Goal: Task Accomplishment & Management: Manage account settings

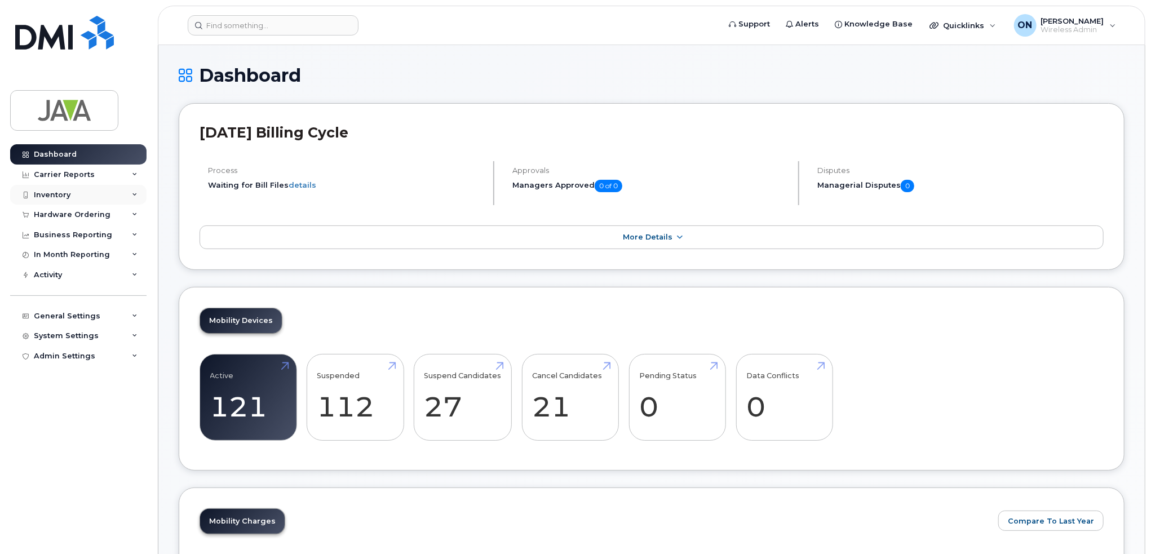
click at [61, 195] on div "Inventory" at bounding box center [52, 195] width 37 height 9
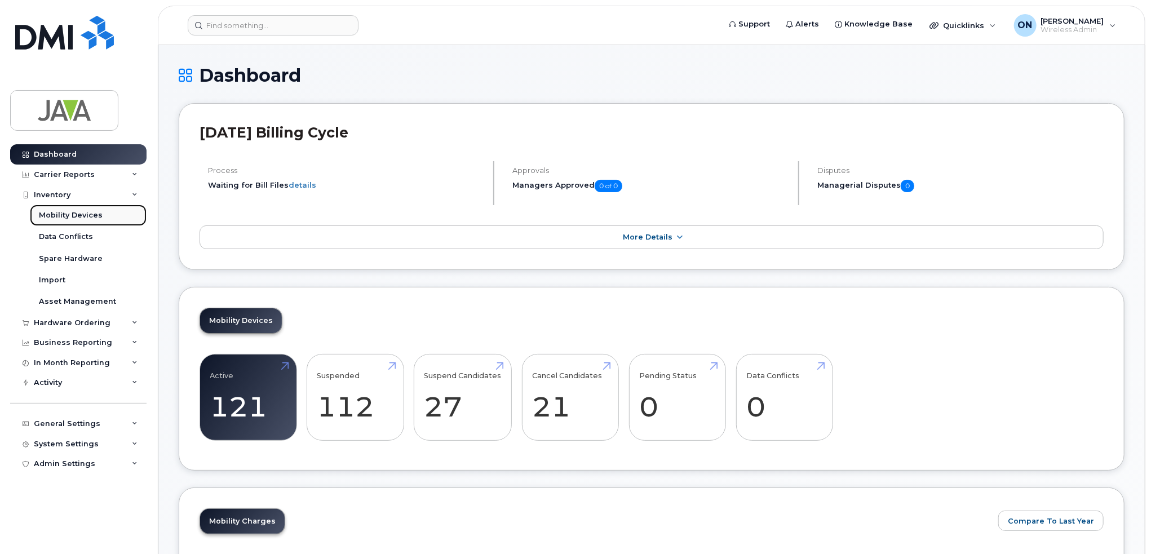
click at [65, 218] on div "Mobility Devices" at bounding box center [71, 215] width 64 height 10
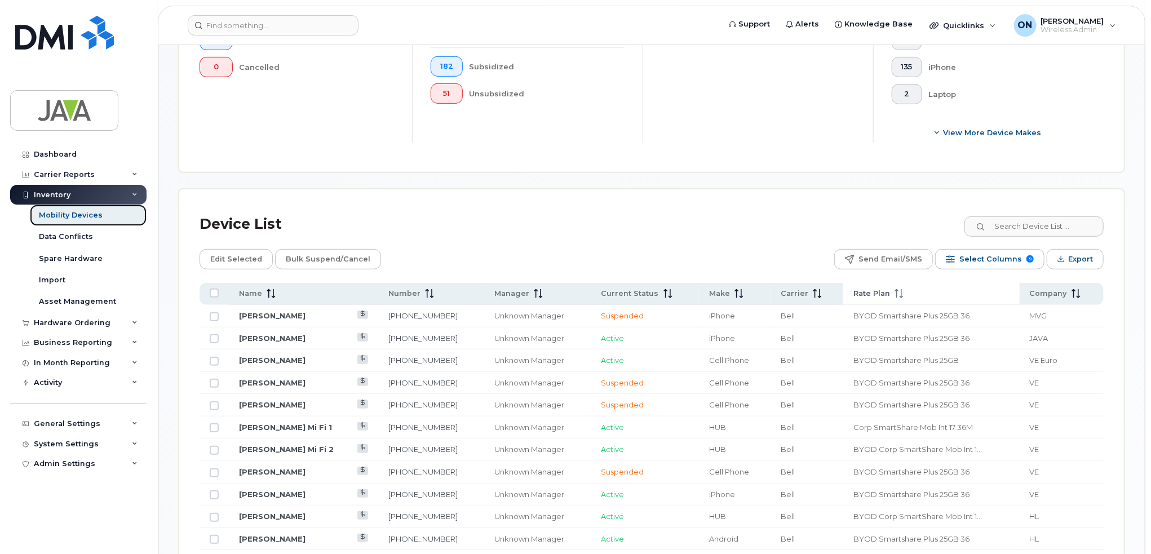
scroll to position [395, 0]
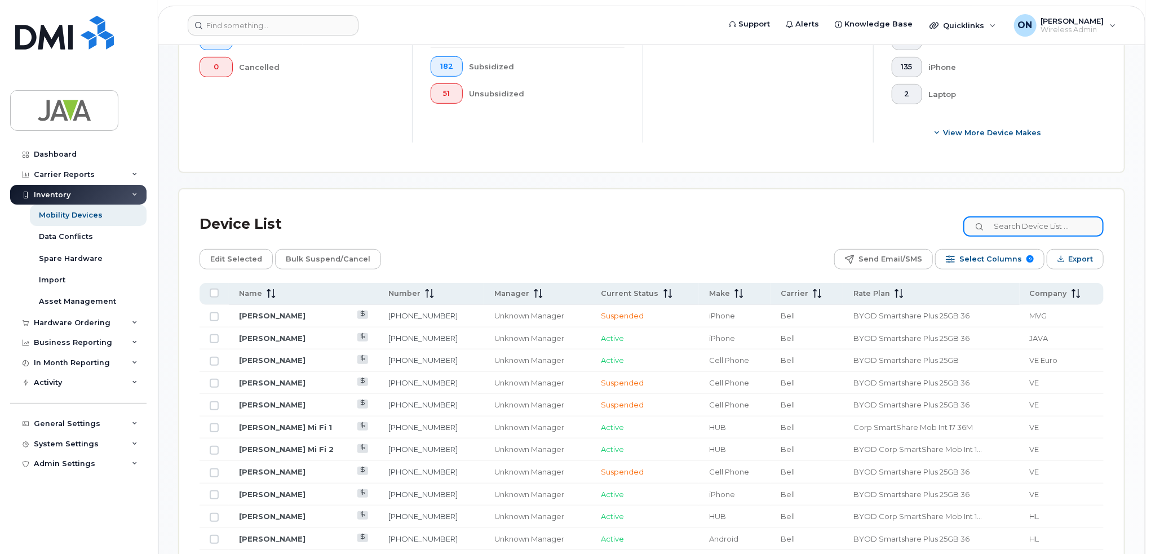
click at [1033, 220] on input at bounding box center [1034, 227] width 140 height 20
paste input "[PERSON_NAME]"
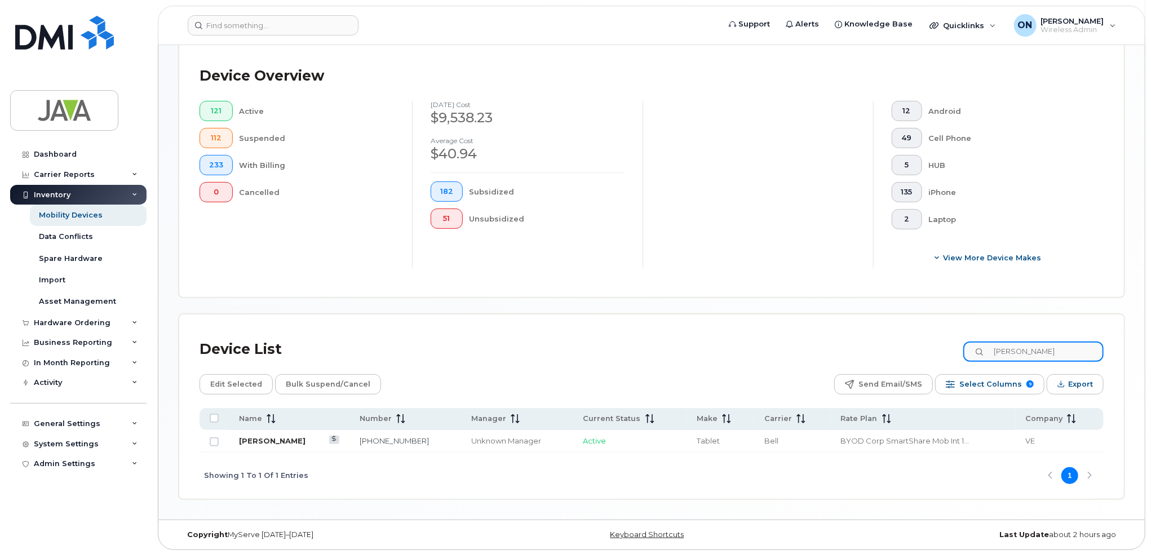
type input "[PERSON_NAME]"
click at [267, 439] on link "[PERSON_NAME]" at bounding box center [272, 440] width 67 height 9
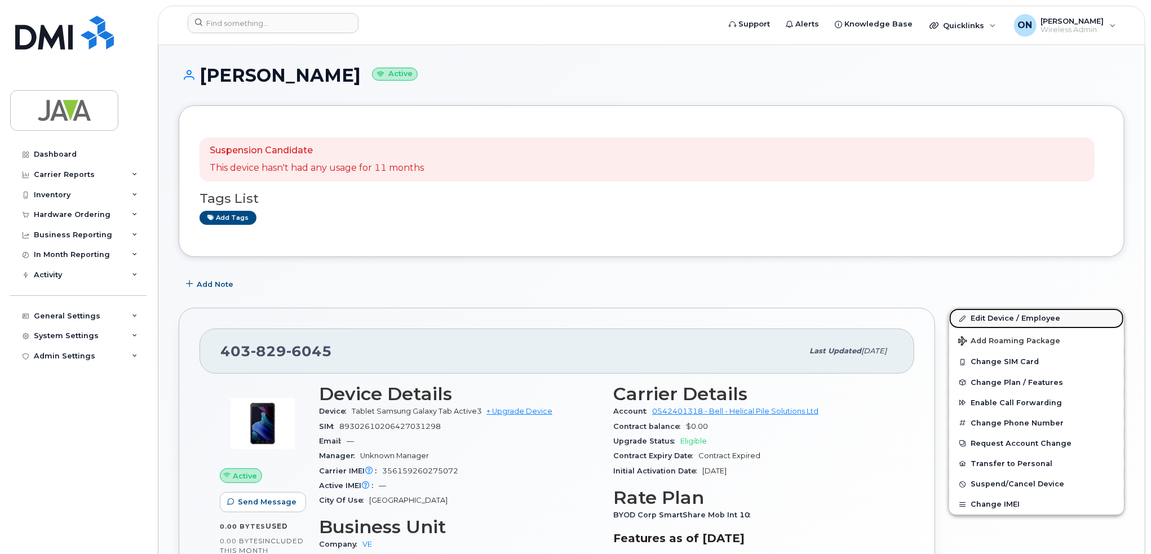
click at [989, 320] on link "Edit Device / Employee" at bounding box center [1037, 318] width 175 height 20
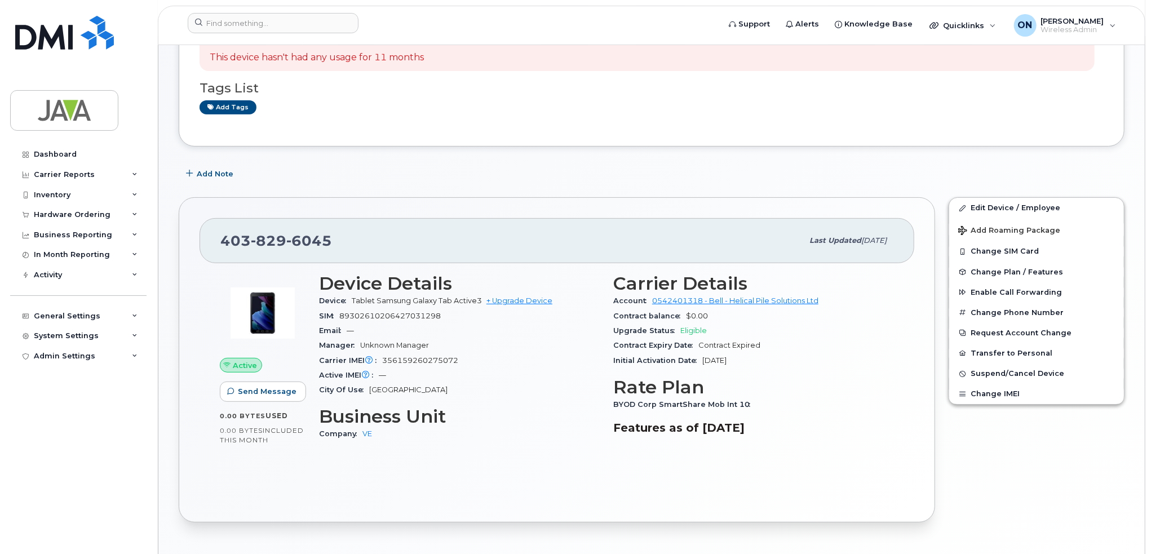
scroll to position [113, 0]
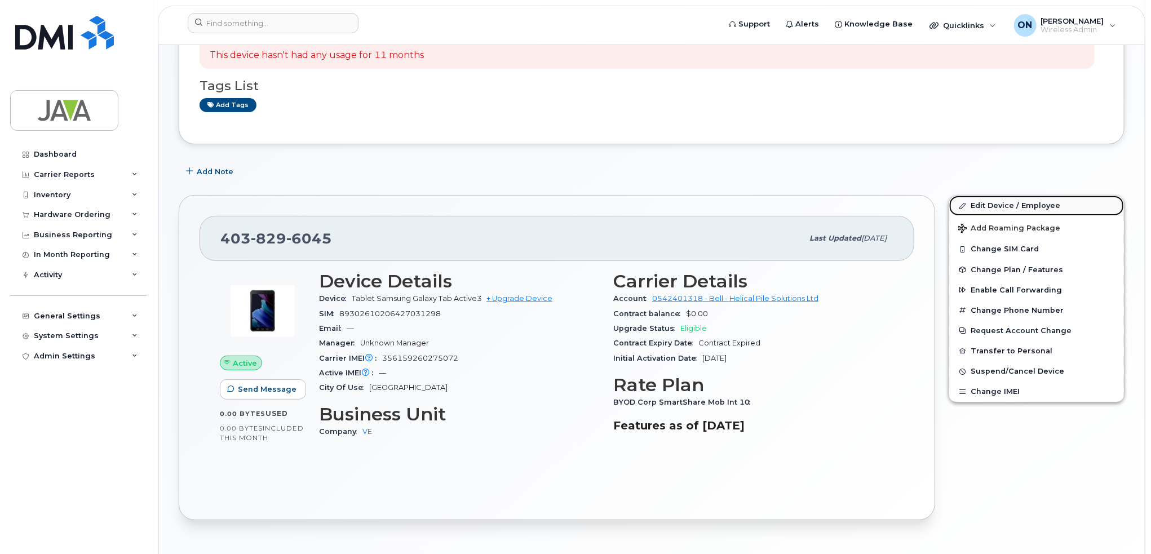
click at [1020, 203] on link "Edit Device / Employee" at bounding box center [1037, 206] width 175 height 20
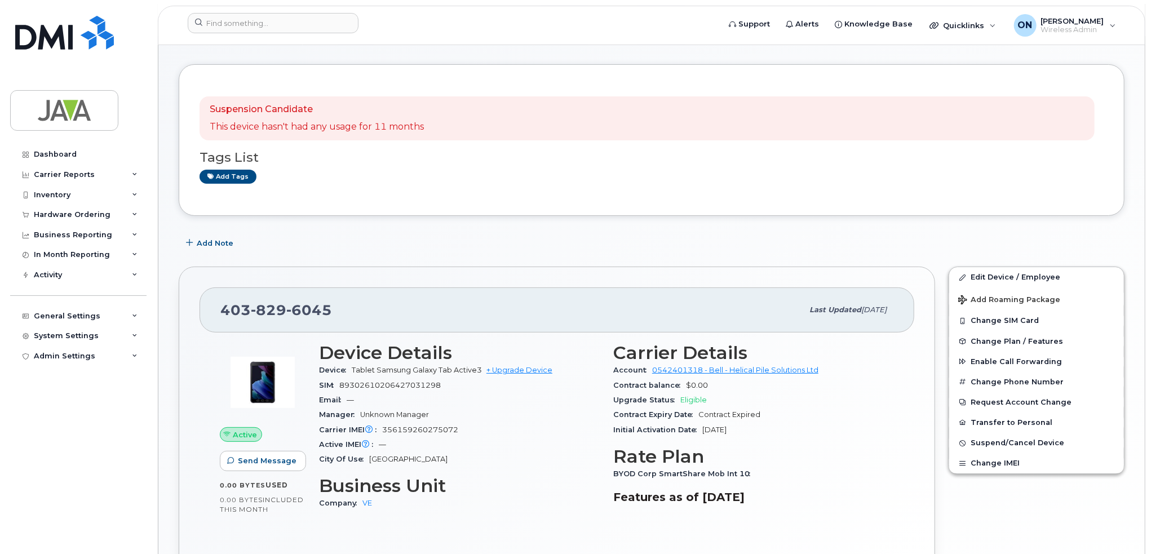
scroll to position [0, 0]
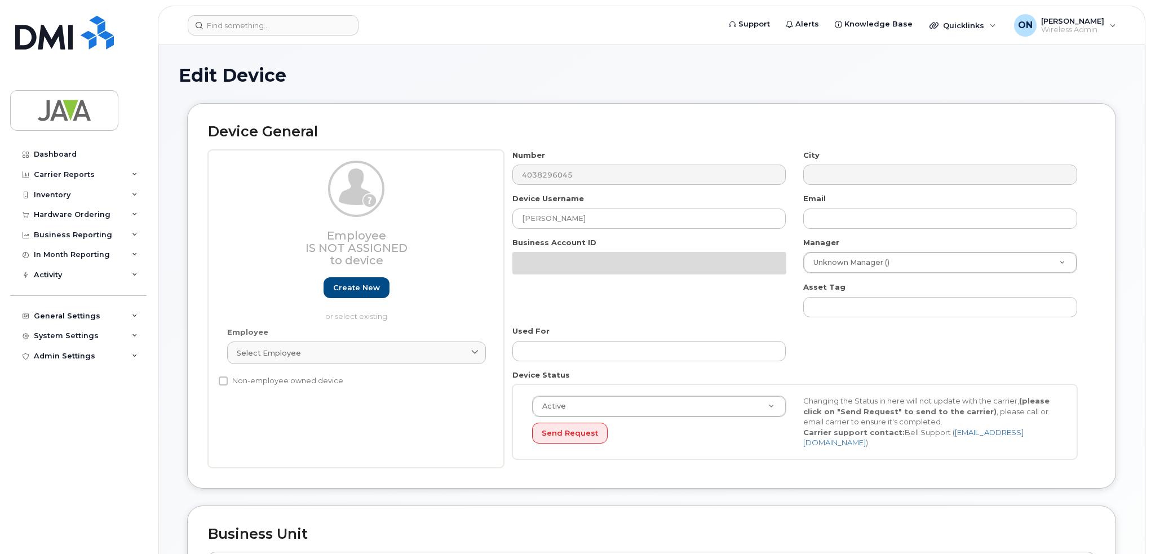
select select "5803600"
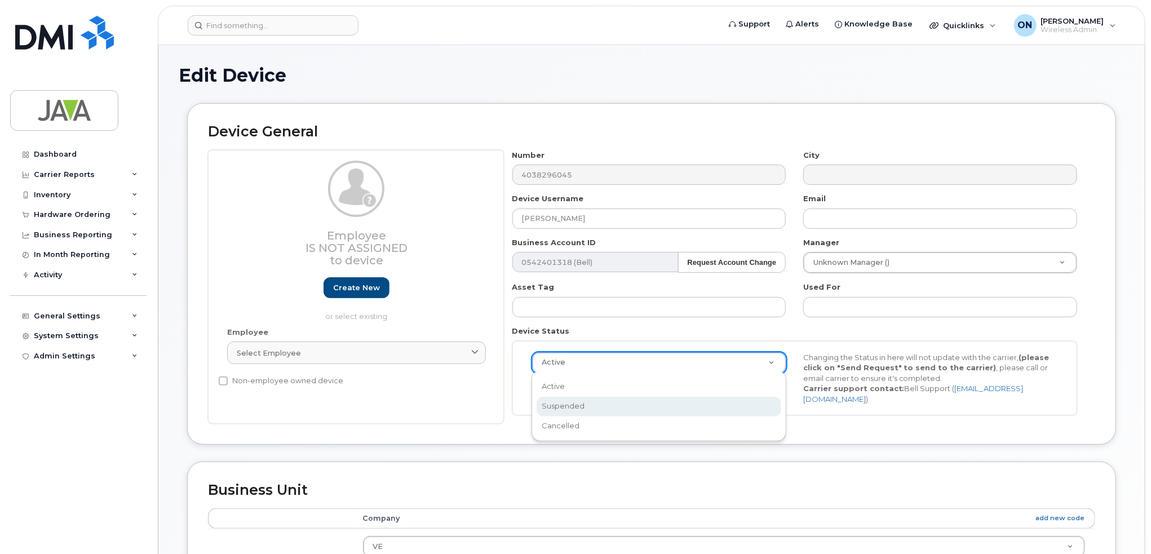
scroll to position [0, 3]
select select "suspended"
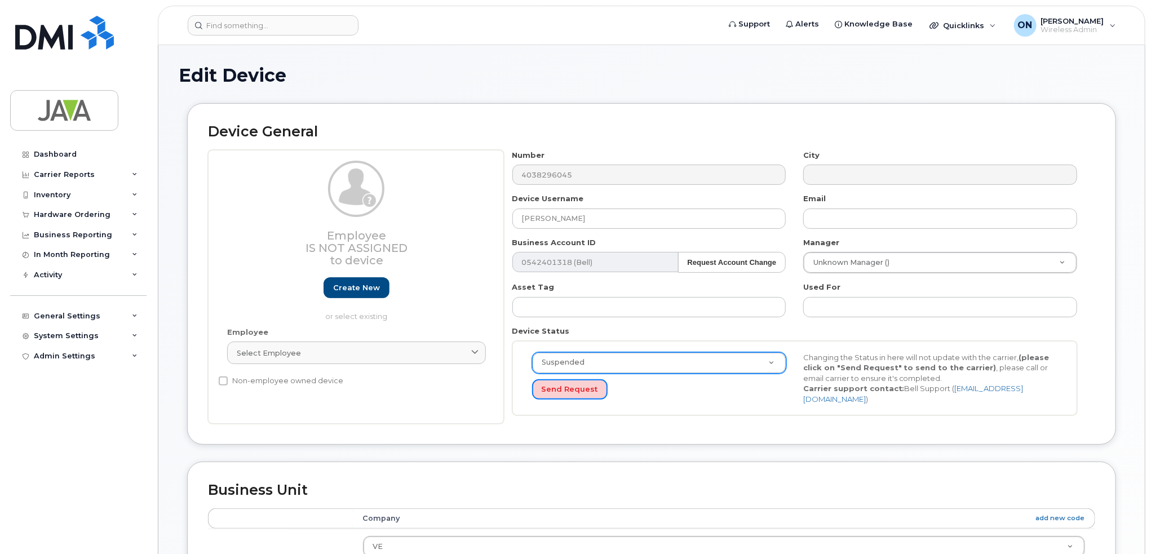
drag, startPoint x: 571, startPoint y: 389, endPoint x: 407, endPoint y: 231, distance: 227.7
click at [394, 220] on div "Employee Is not assigned to device Create new or select existing Employee Selec…" at bounding box center [652, 287] width 888 height 275
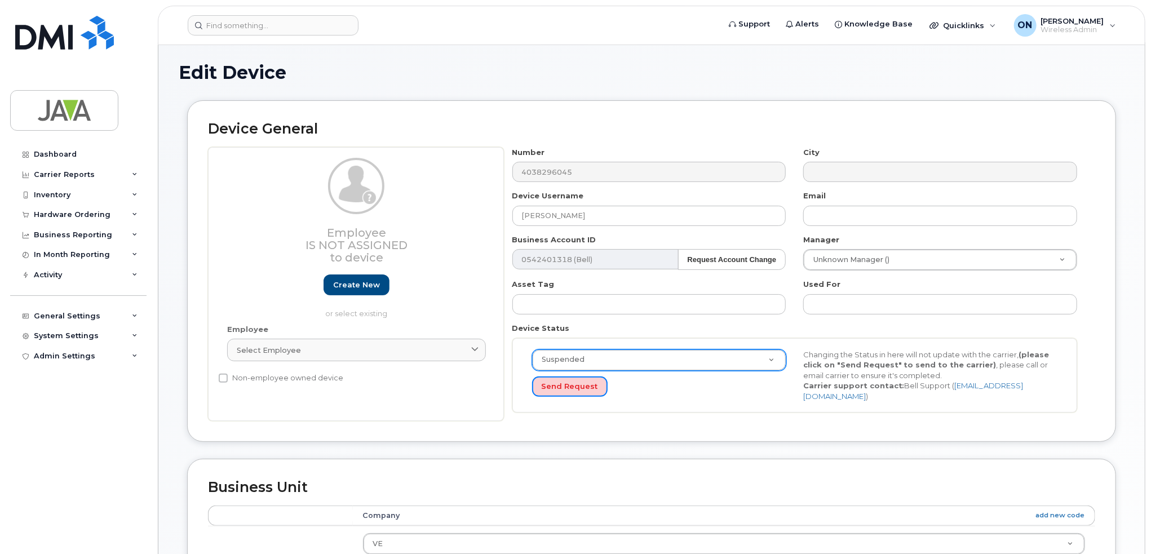
scroll to position [0, 0]
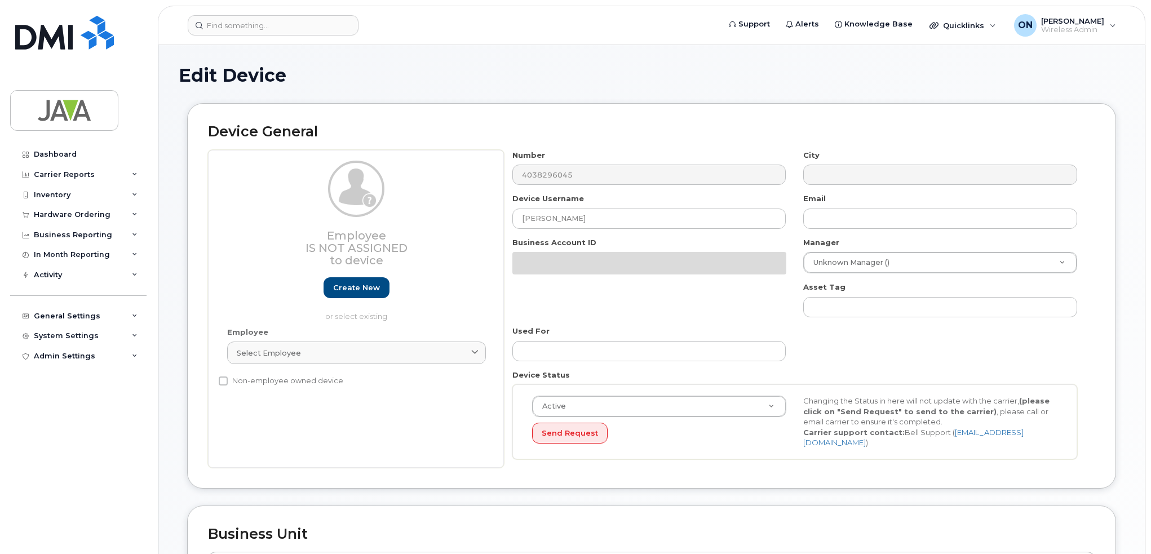
select select "5803600"
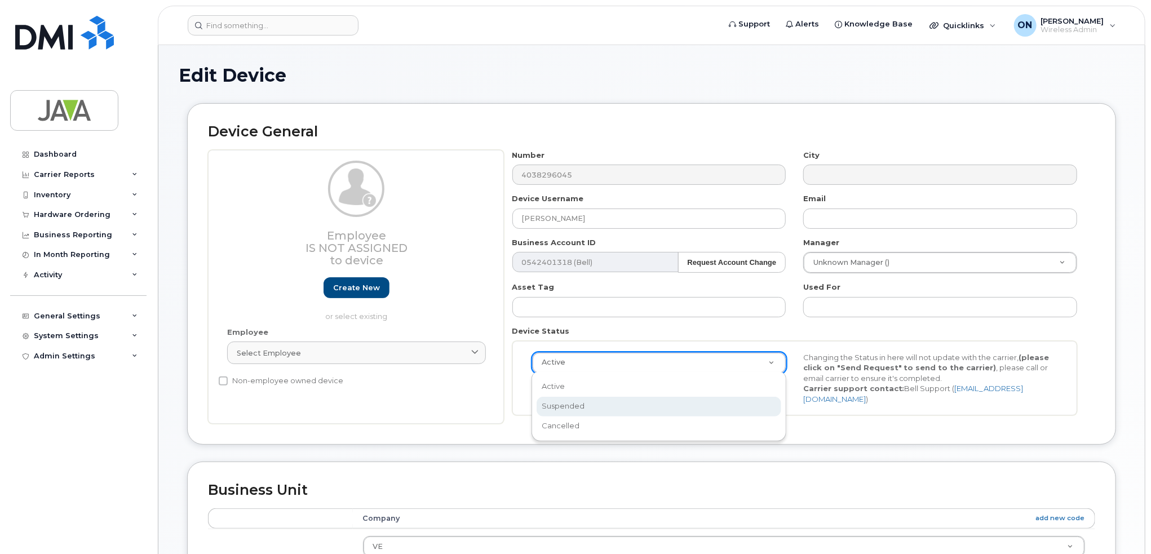
select select "suspended"
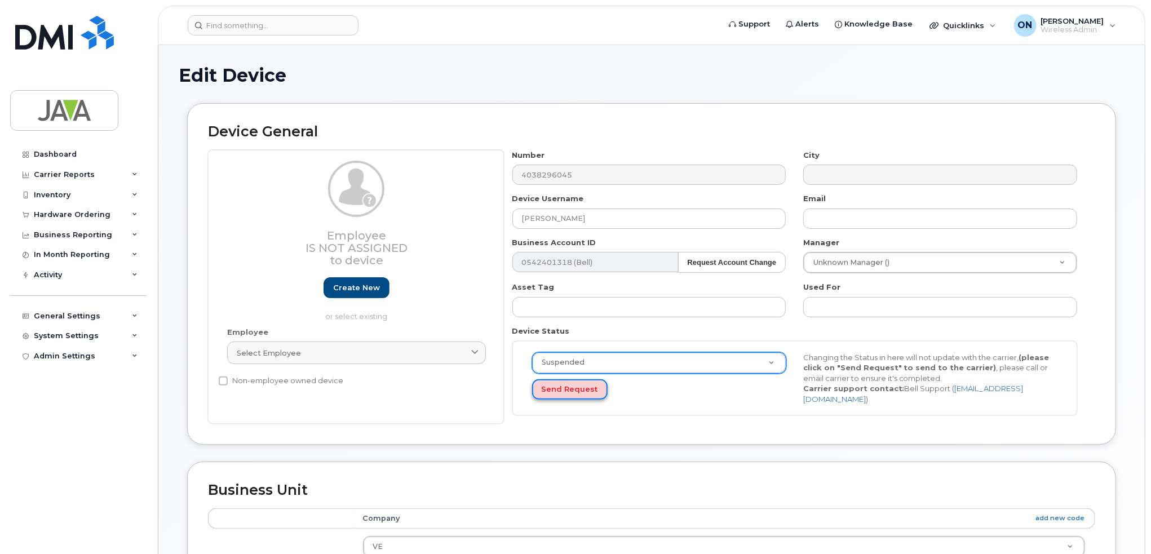
click at [567, 389] on button "Send Request" at bounding box center [570, 390] width 76 height 21
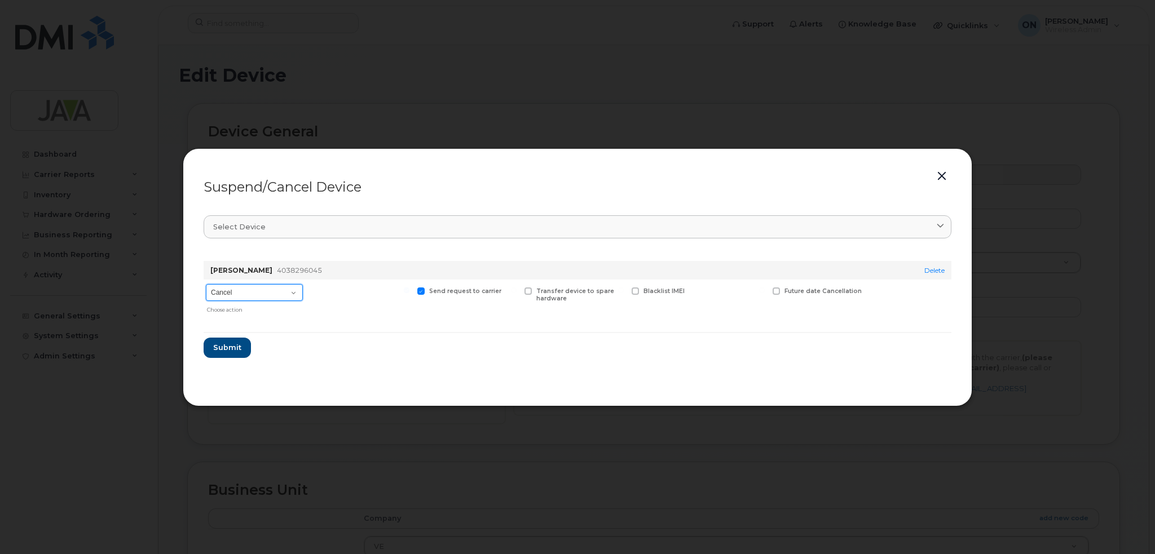
click at [241, 287] on select "Cancel Suspend - Extend Suspension Suspend - Reduced Rate Suspend - Full Rate S…" at bounding box center [254, 292] width 97 height 17
select select "[object Object]"
click at [206, 284] on select "Cancel Suspend - Extend Suspension Suspend - Reduced Rate Suspend - Full Rate S…" at bounding box center [254, 292] width 97 height 17
click at [221, 345] on span "Submit" at bounding box center [227, 347] width 28 height 11
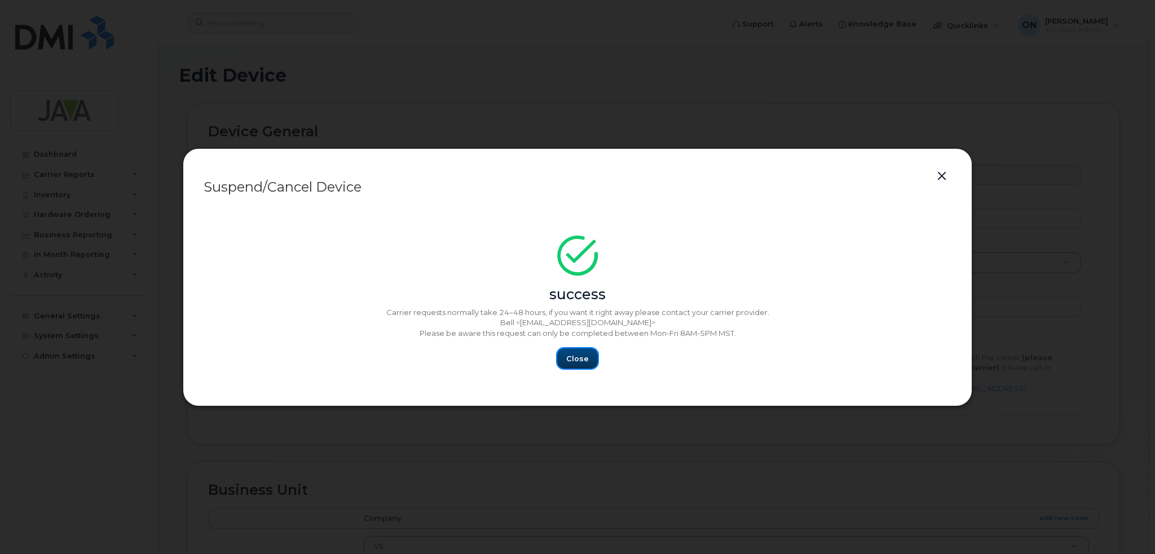
click at [575, 351] on button "Close" at bounding box center [577, 358] width 41 height 20
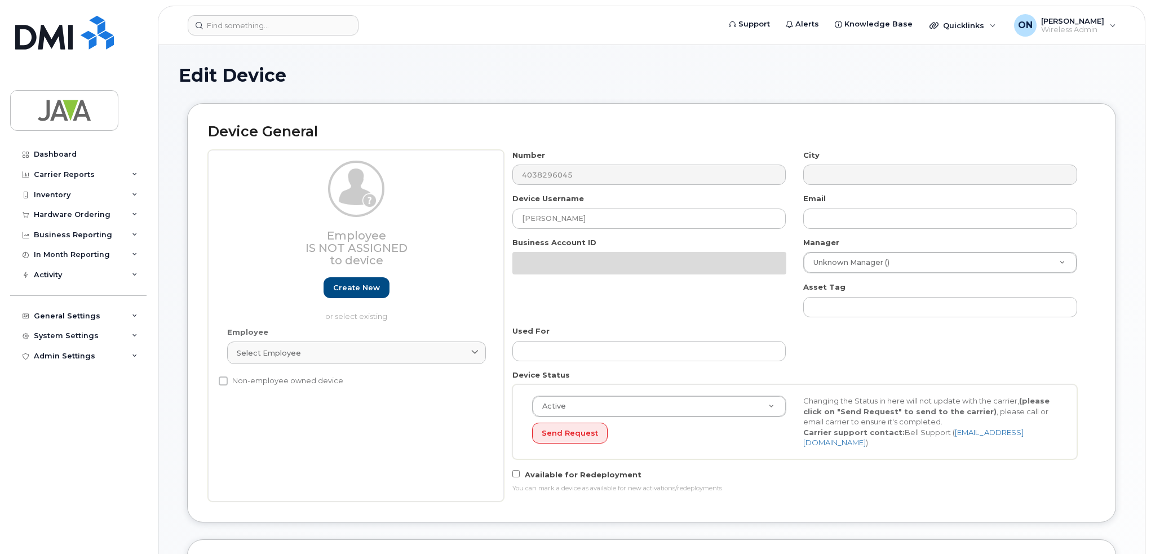
select select "5803600"
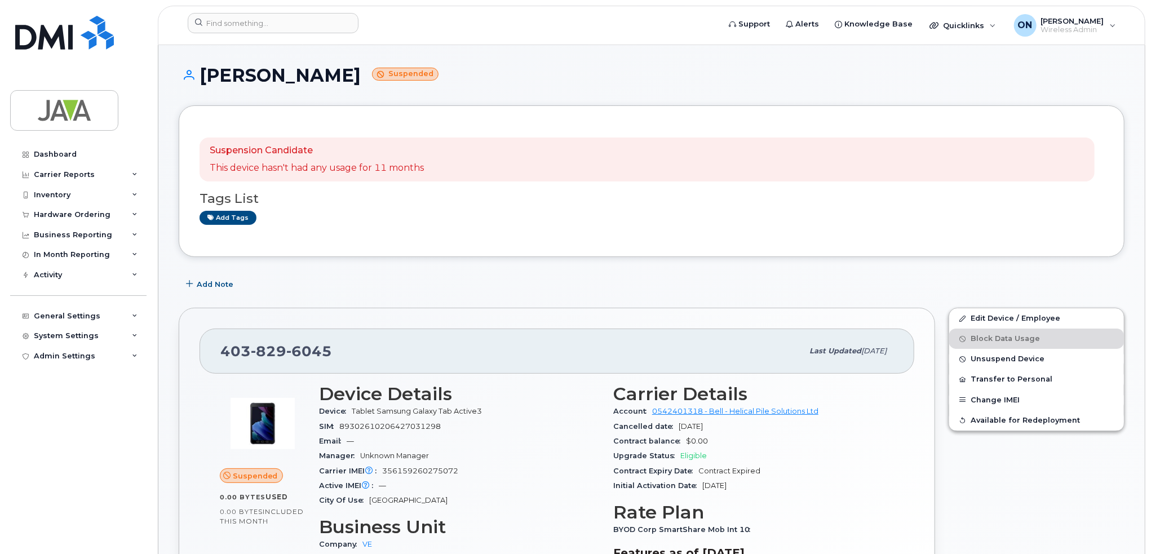
drag, startPoint x: 200, startPoint y: 69, endPoint x: 338, endPoint y: 82, distance: 138.8
click at [338, 82] on h1 "[PERSON_NAME] Suspended" at bounding box center [652, 75] width 946 height 20
copy h1 "[PERSON_NAME]"
